Goal: Information Seeking & Learning: Learn about a topic

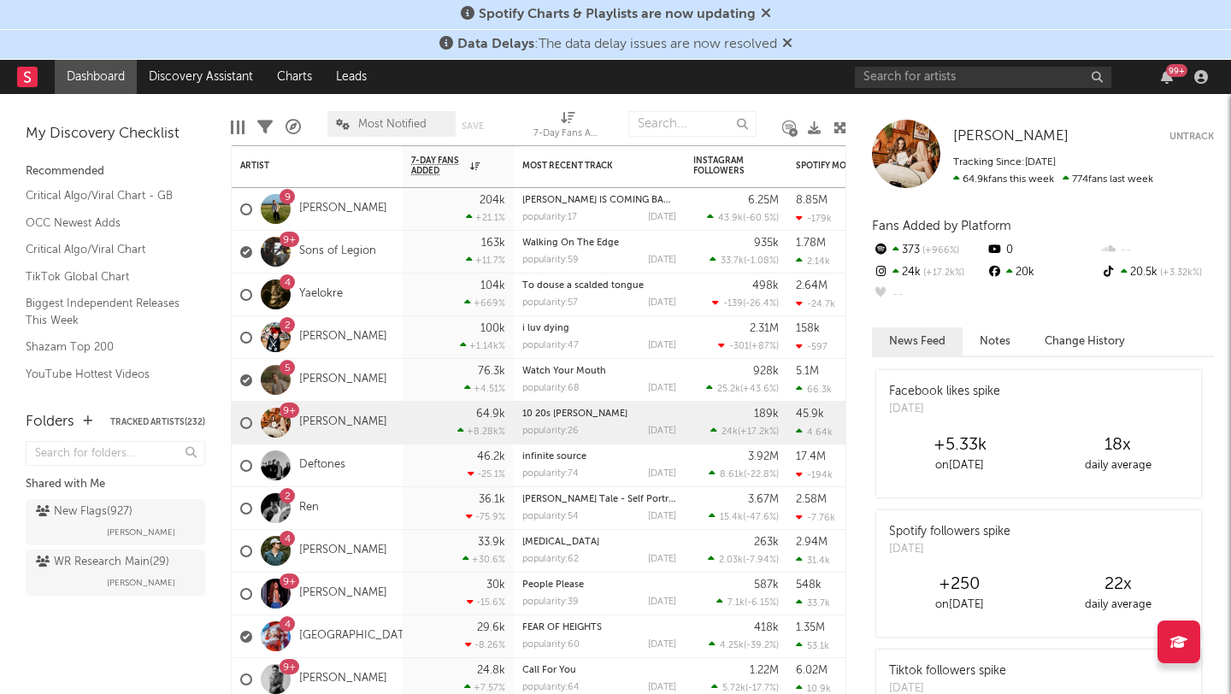
click at [793, 42] on icon at bounding box center [787, 43] width 10 height 14
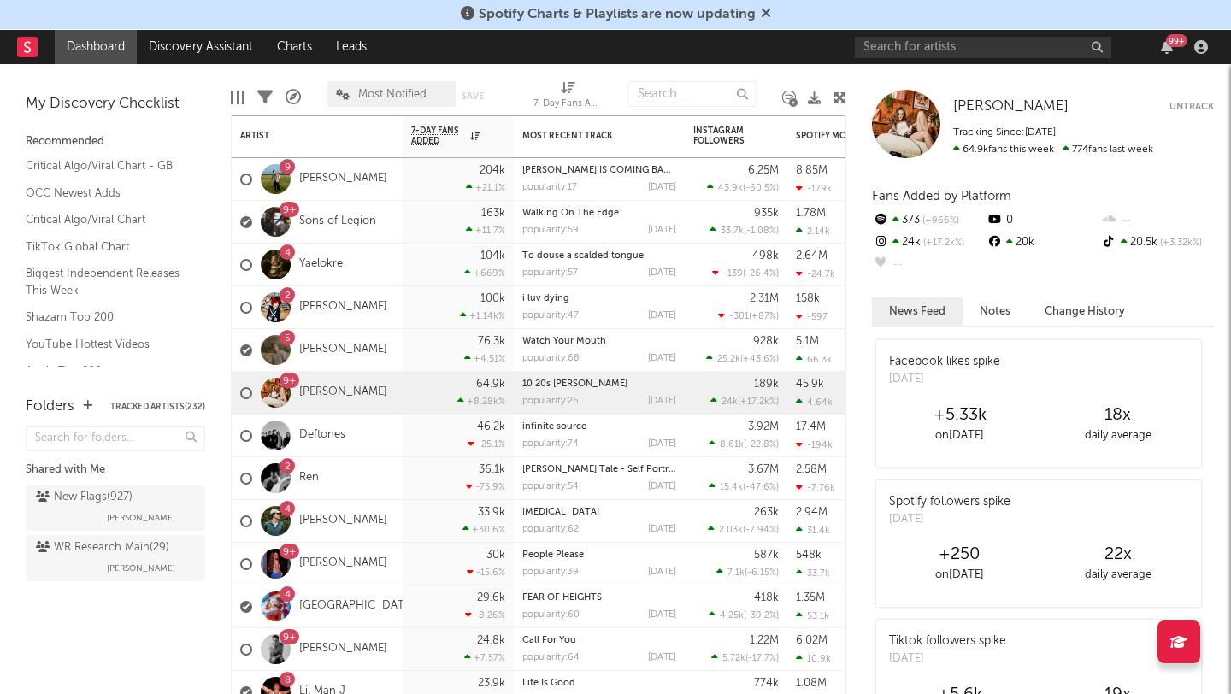
click at [768, 9] on icon at bounding box center [766, 13] width 10 height 14
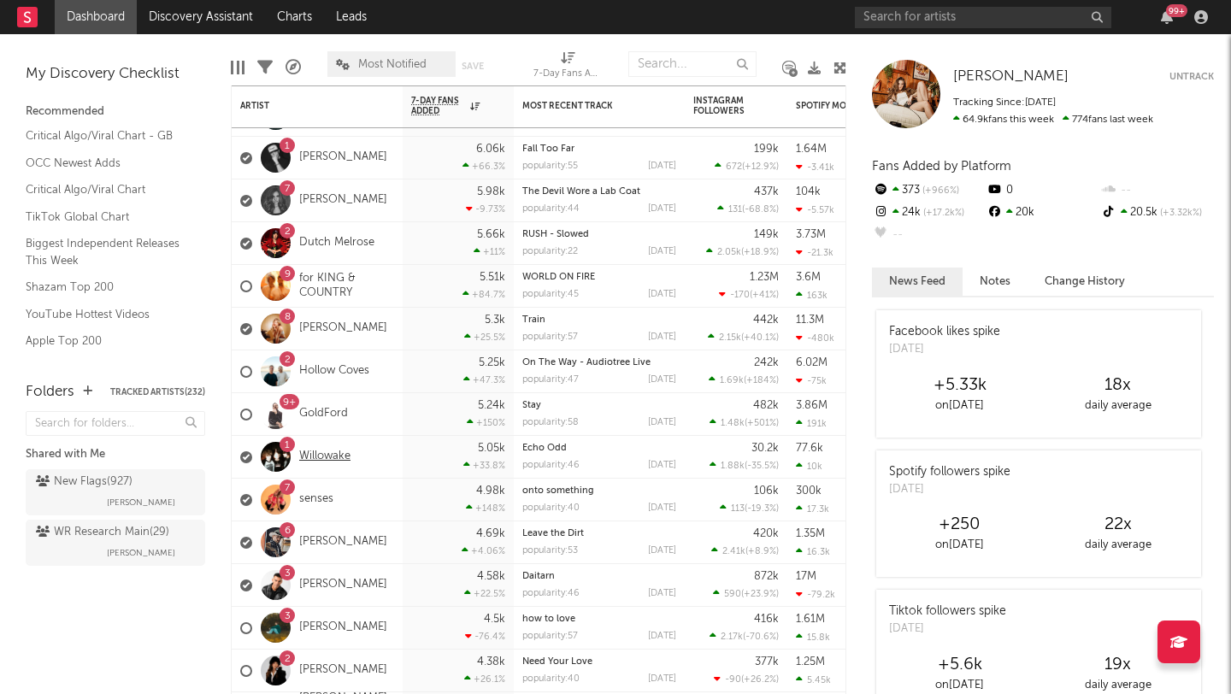
click at [345, 453] on link "Willowake" at bounding box center [324, 457] width 51 height 15
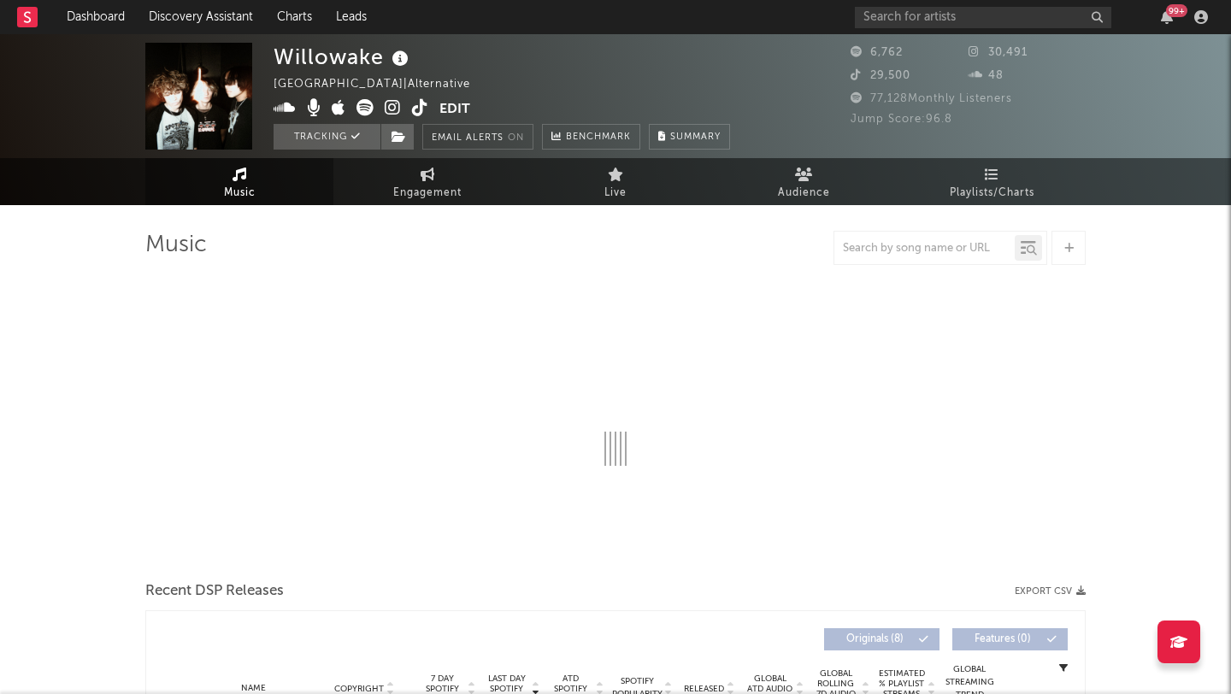
select select "1w"
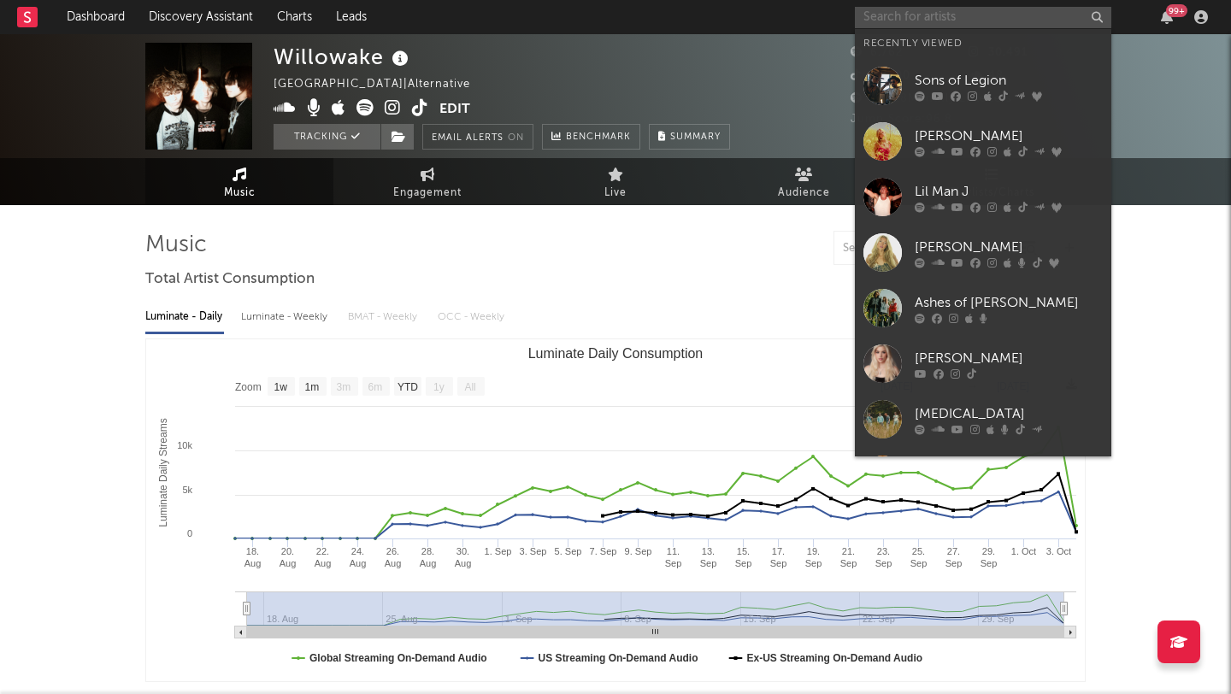
click at [935, 14] on input "text" at bounding box center [983, 17] width 257 height 21
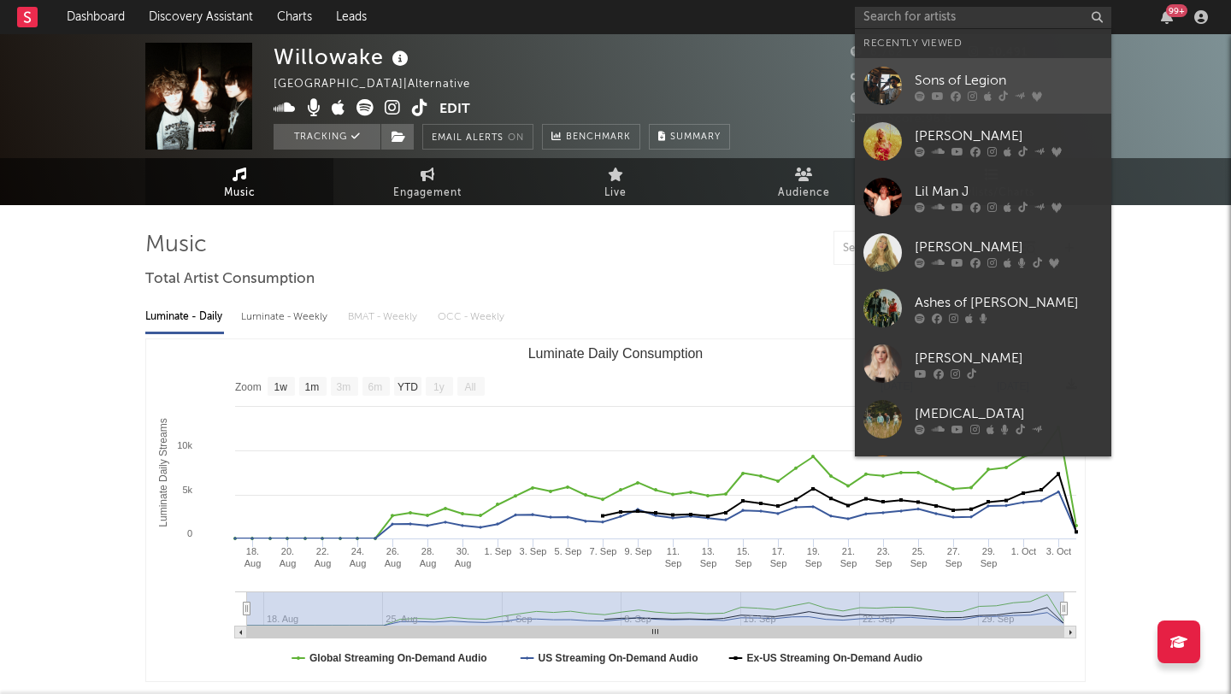
click at [984, 68] on link "Sons of Legion" at bounding box center [983, 86] width 257 height 56
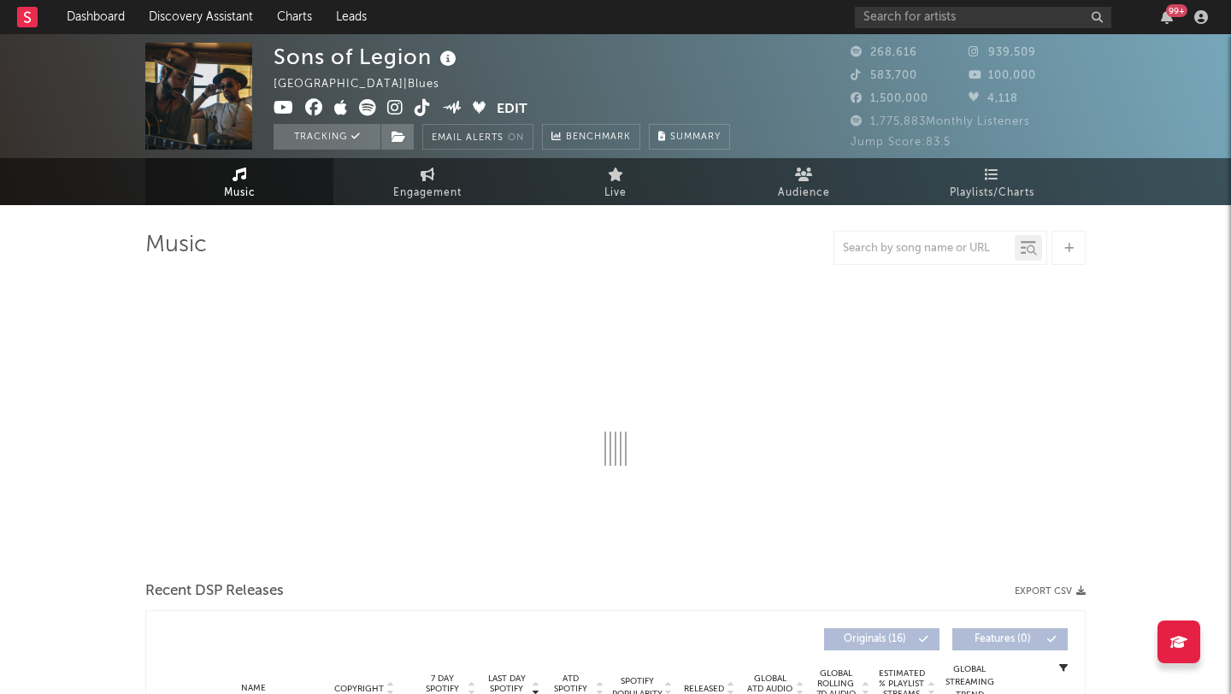
select select "6m"
